Goal: Transaction & Acquisition: Purchase product/service

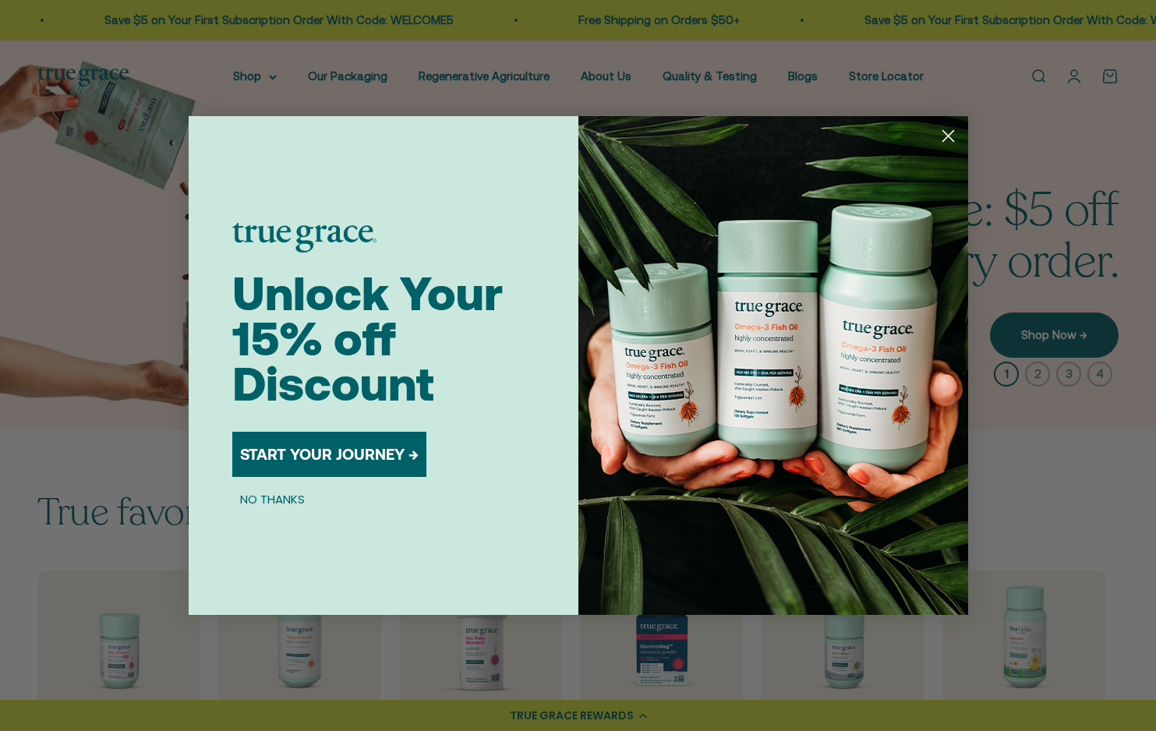
click at [947, 139] on circle "Close dialog" at bounding box center [948, 136] width 26 height 26
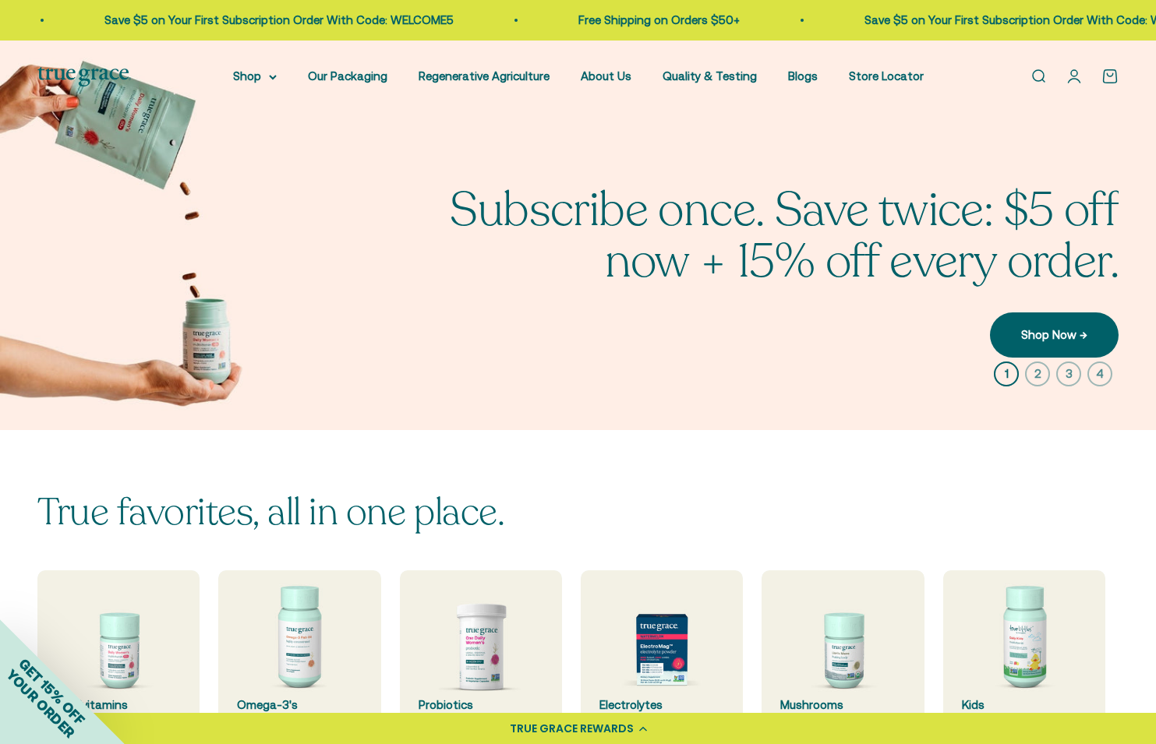
click at [1074, 73] on link "Open account page" at bounding box center [1074, 76] width 17 height 17
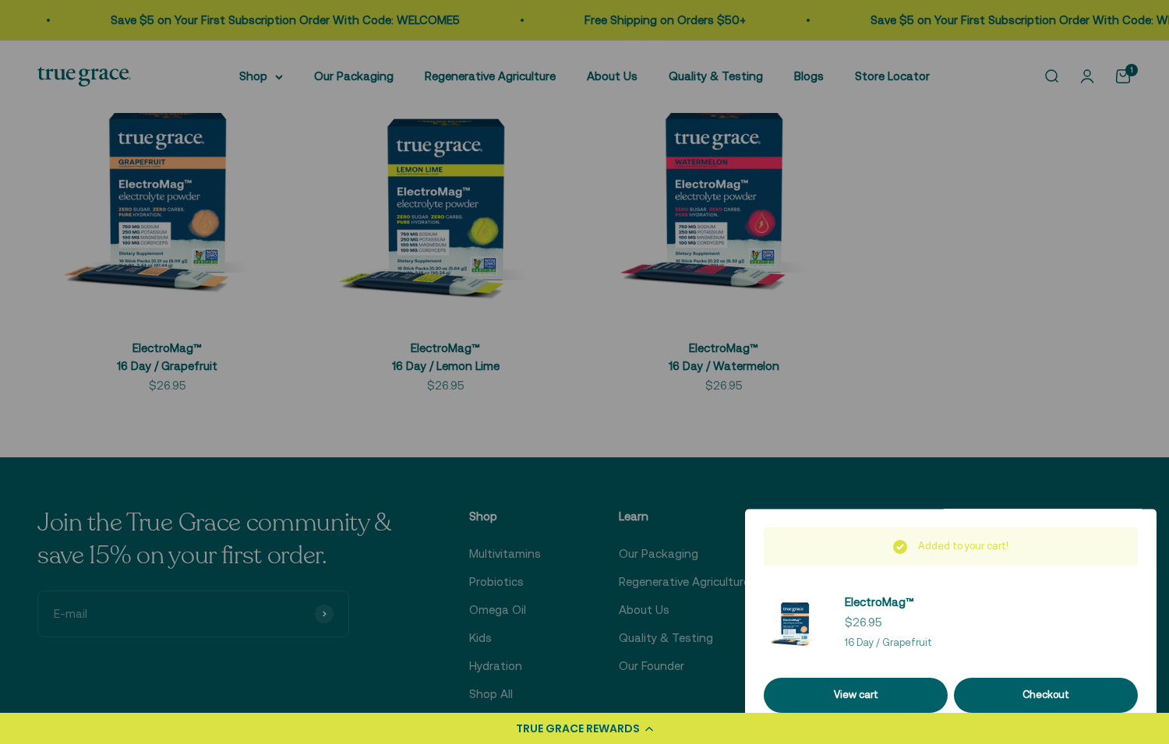
scroll to position [398, 0]
click at [538, 309] on div at bounding box center [584, 372] width 1169 height 744
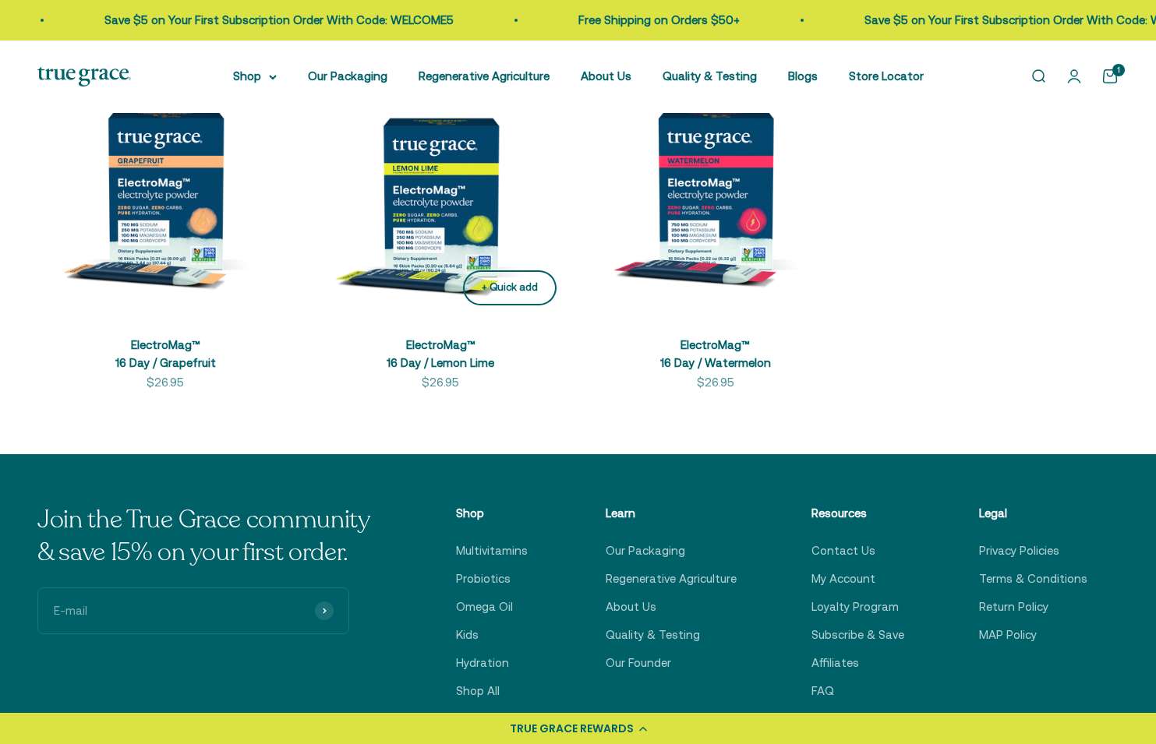
click at [505, 293] on div "+ Quick add" at bounding box center [510, 288] width 56 height 16
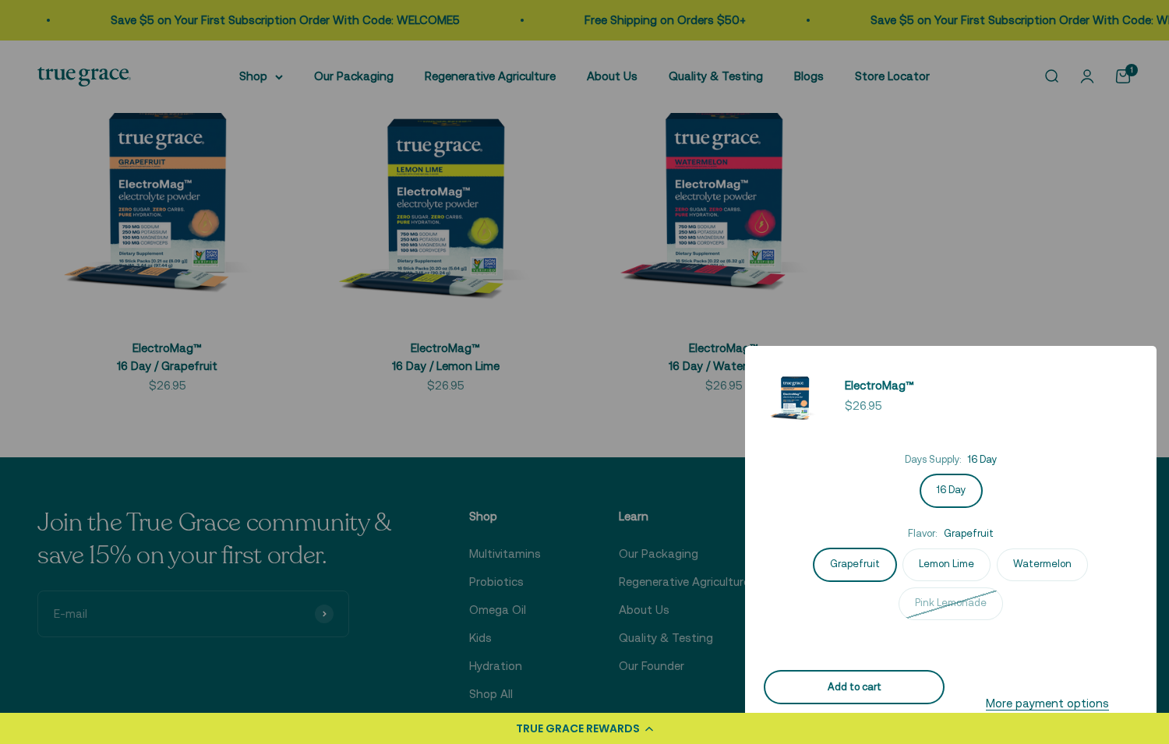
click at [885, 691] on div "Add to cart" at bounding box center [854, 688] width 143 height 16
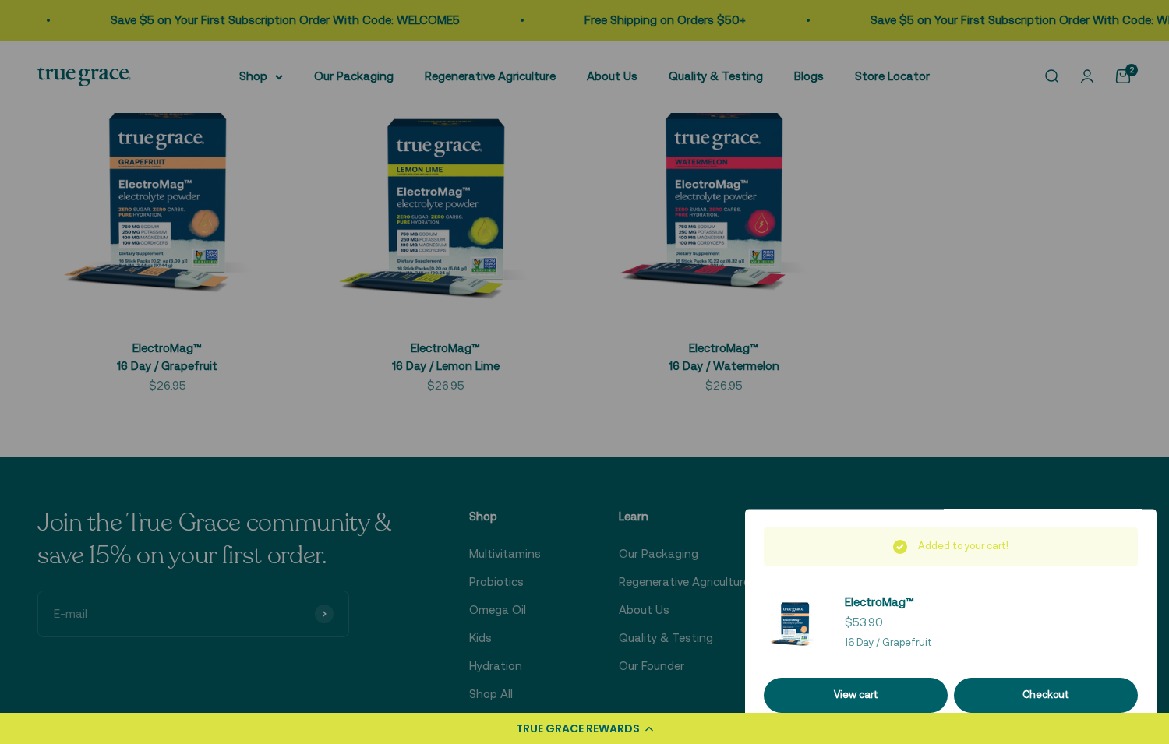
click at [497, 367] on div at bounding box center [584, 372] width 1169 height 744
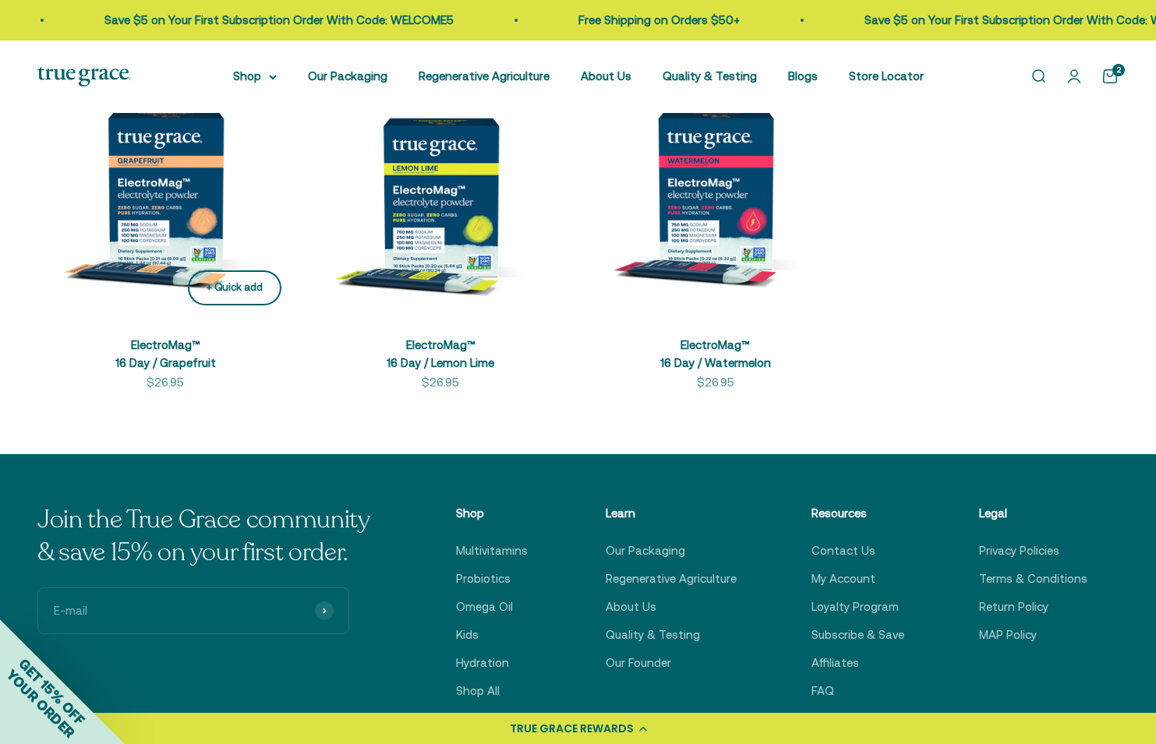
click at [219, 284] on div "+ Quick add" at bounding box center [235, 288] width 56 height 16
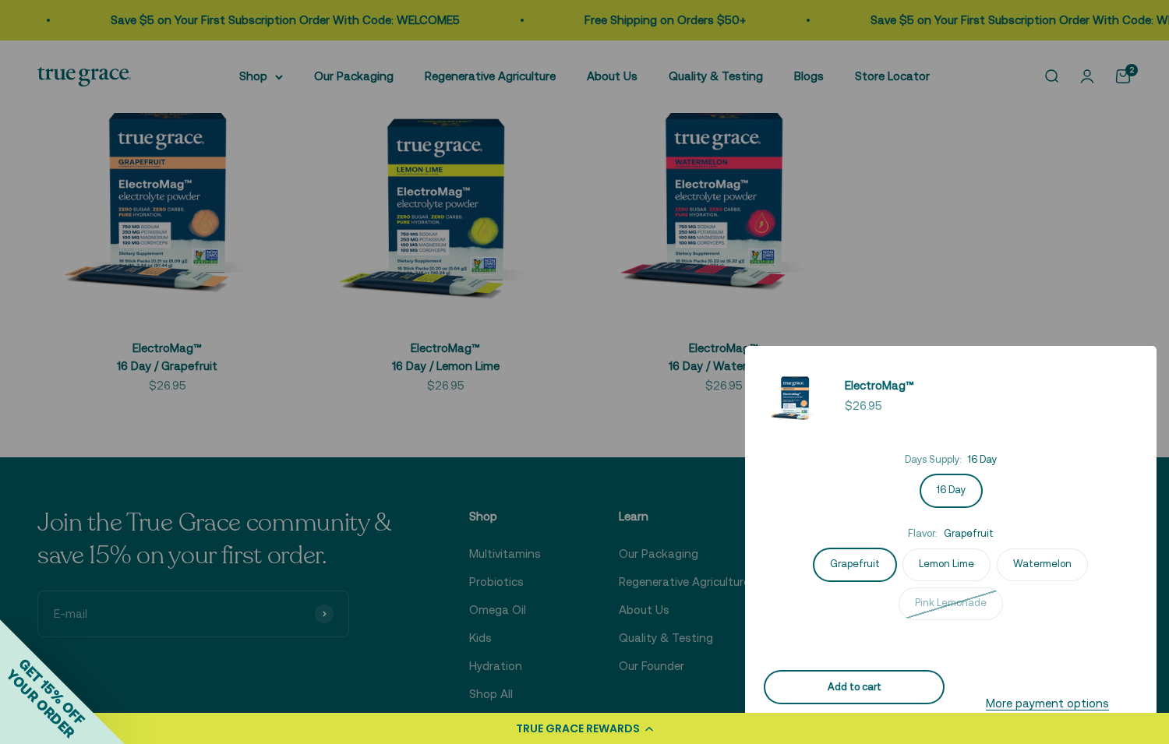
click at [819, 684] on div "Add to cart" at bounding box center [854, 688] width 143 height 16
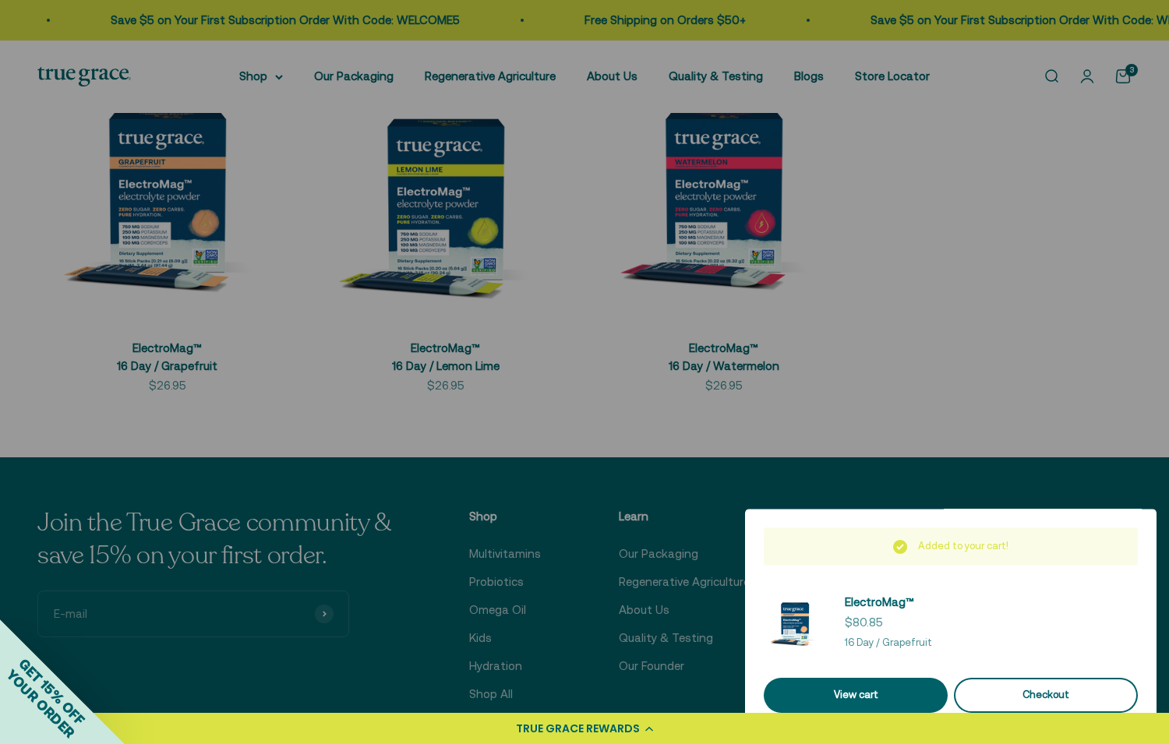
click at [1065, 701] on div "Checkout" at bounding box center [1046, 696] width 147 height 16
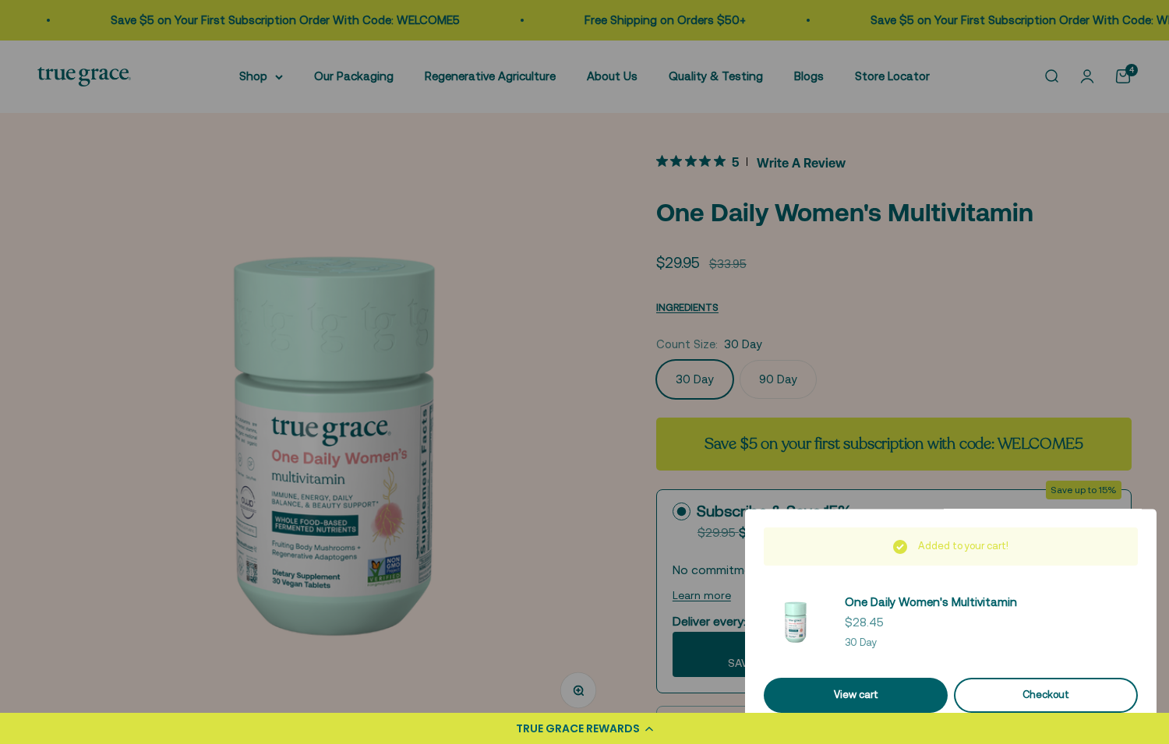
click at [1045, 695] on div "Checkout" at bounding box center [1046, 696] width 147 height 16
